Goal: Task Accomplishment & Management: Use online tool/utility

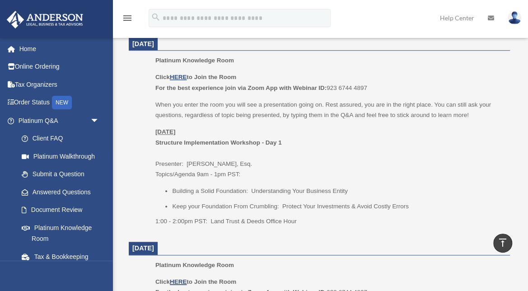
scroll to position [401, 0]
drag, startPoint x: 328, startPoint y: 84, endPoint x: 369, endPoint y: 87, distance: 41.2
click at [369, 87] on p "Click HERE to Join the Room For the best experience join via Zoom App with Webi…" at bounding box center [329, 82] width 348 height 21
copy p "For the best experience join via Zoom App with Webinar ID: 923 6744 4897"
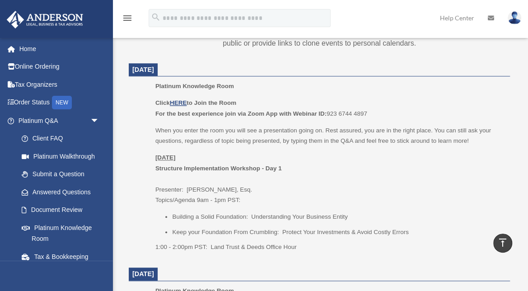
scroll to position [372, 0]
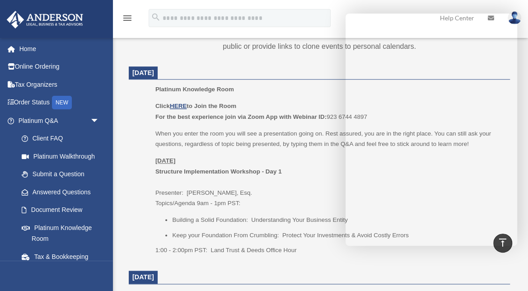
click at [343, 114] on p "Click HERE to Join the Room For the best experience join via Zoom App with Webi…" at bounding box center [329, 111] width 348 height 21
drag, startPoint x: 329, startPoint y: 113, endPoint x: 335, endPoint y: 111, distance: 6.9
click at [335, 111] on p "Click HERE to Join the Room For the best experience join via Zoom App with Webi…" at bounding box center [329, 111] width 348 height 21
click at [329, 112] on p "Click HERE to Join the Room For the best experience join via Zoom App with Webi…" at bounding box center [329, 111] width 348 height 21
drag, startPoint x: 329, startPoint y: 112, endPoint x: 320, endPoint y: 113, distance: 9.6
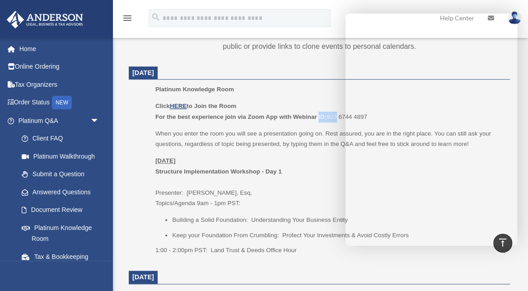
click at [320, 113] on p "Click HERE to Join the Room For the best experience join via Zoom App with Webi…" at bounding box center [329, 111] width 348 height 21
click at [286, 94] on div "Platinum Knowledge Room Click HERE to Join the Room For the best experience joi…" at bounding box center [329, 173] width 348 height 178
click at [104, 222] on link "Platinum Knowledge Room" at bounding box center [63, 233] width 100 height 29
click at [146, 207] on ul "Platinum Knowledge Room Click HERE to Join the Room For the best experience joi…" at bounding box center [319, 173] width 369 height 178
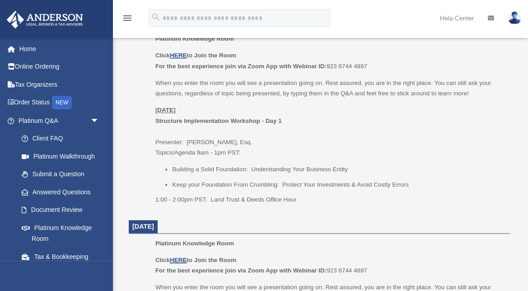
scroll to position [428, 0]
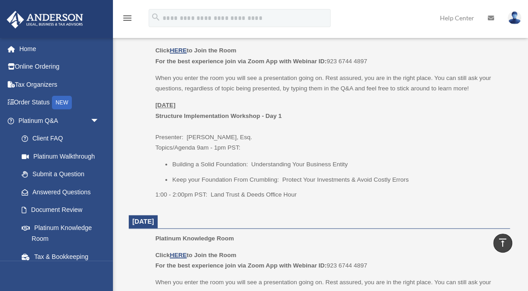
drag, startPoint x: 328, startPoint y: 57, endPoint x: 370, endPoint y: 57, distance: 42.0
click at [370, 57] on p "Click HERE to Join the Room For the best experience join via Zoom App with Webi…" at bounding box center [329, 55] width 348 height 21
copy p "For the best experience join via Zoom App with Webinar ID: 923 6744 4897"
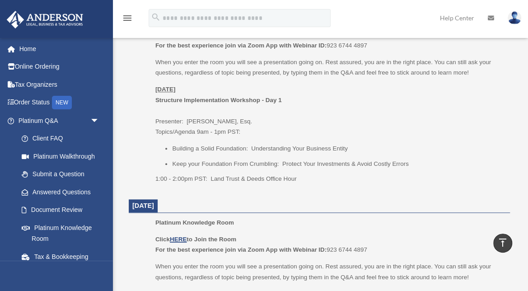
scroll to position [425, 0]
